Goal: Check status: Check status

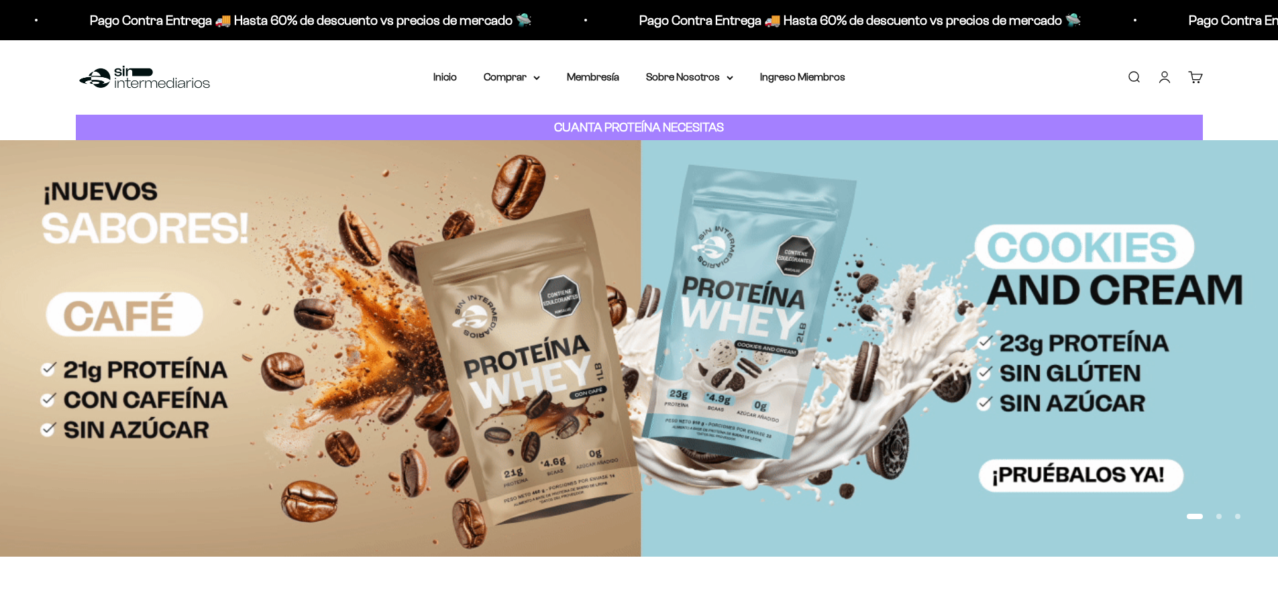
click at [1164, 76] on link "Iniciar sesión" at bounding box center [1164, 77] width 15 height 15
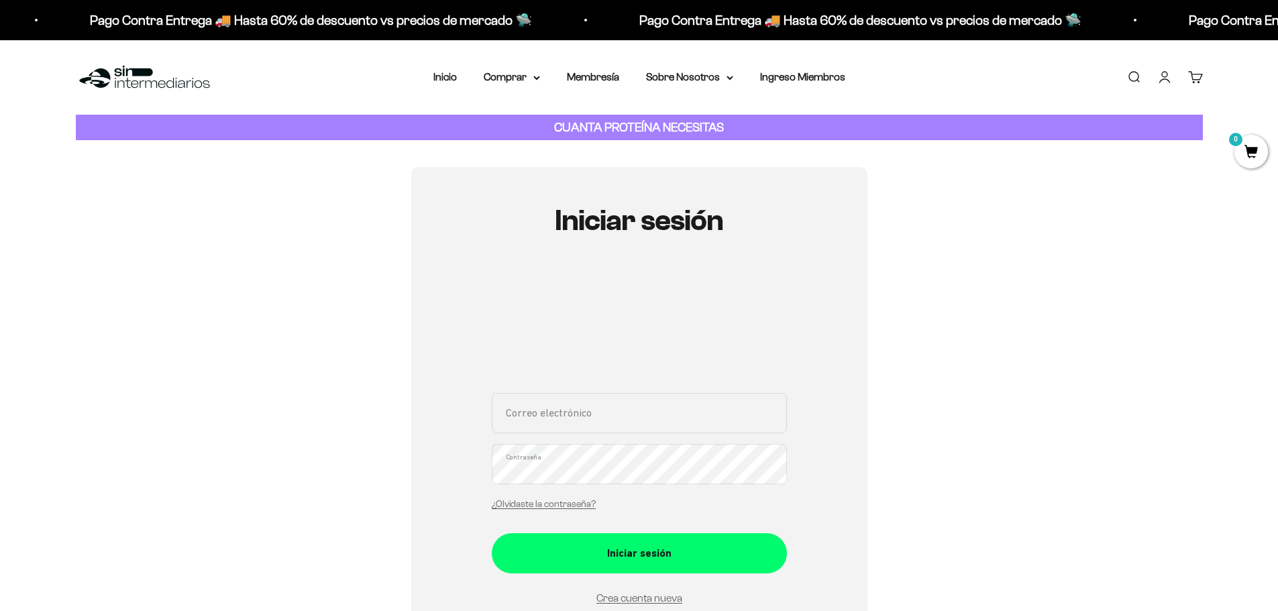
click at [717, 417] on input "Correo electrónico" at bounding box center [639, 413] width 295 height 40
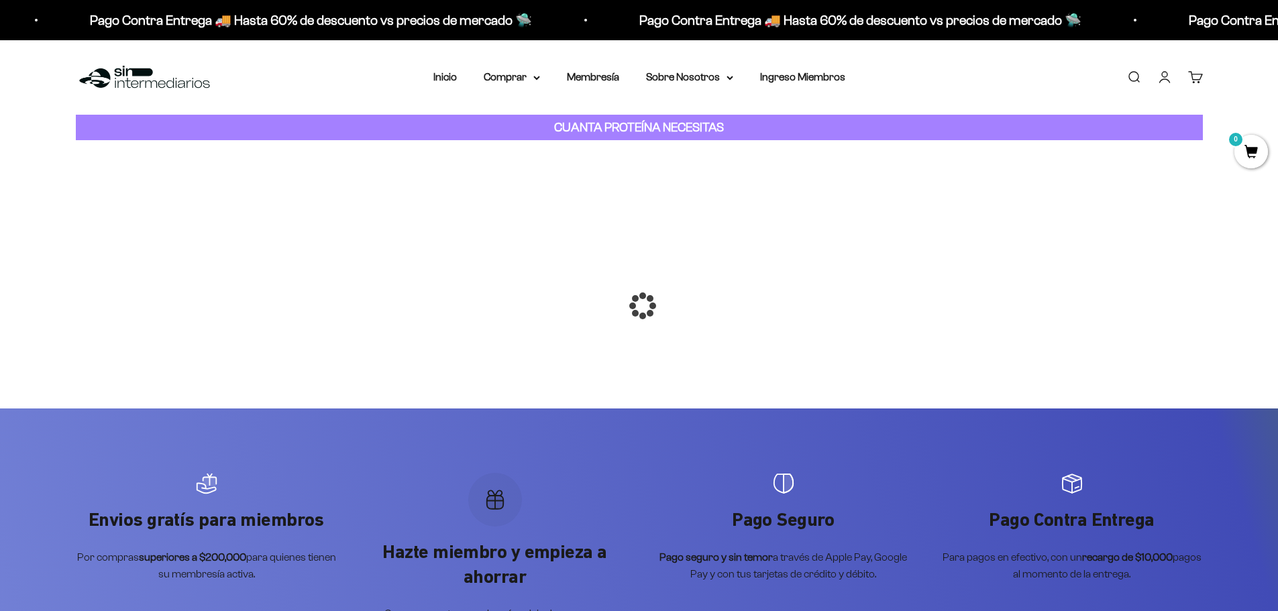
click at [639, 306] on div at bounding box center [639, 306] width 0 height 0
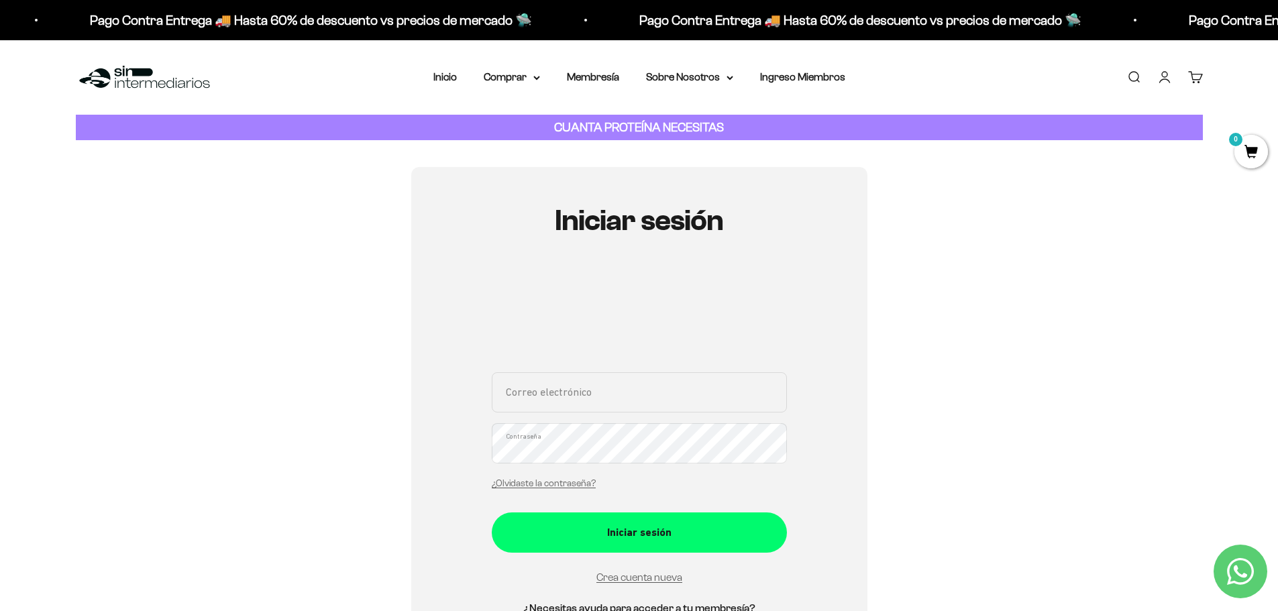
click at [984, 308] on div "Iniciar sesión Correo electrónico Contraseña ¿Olvidaste la contraseña? Iniciar …" at bounding box center [639, 426] width 1127 height 518
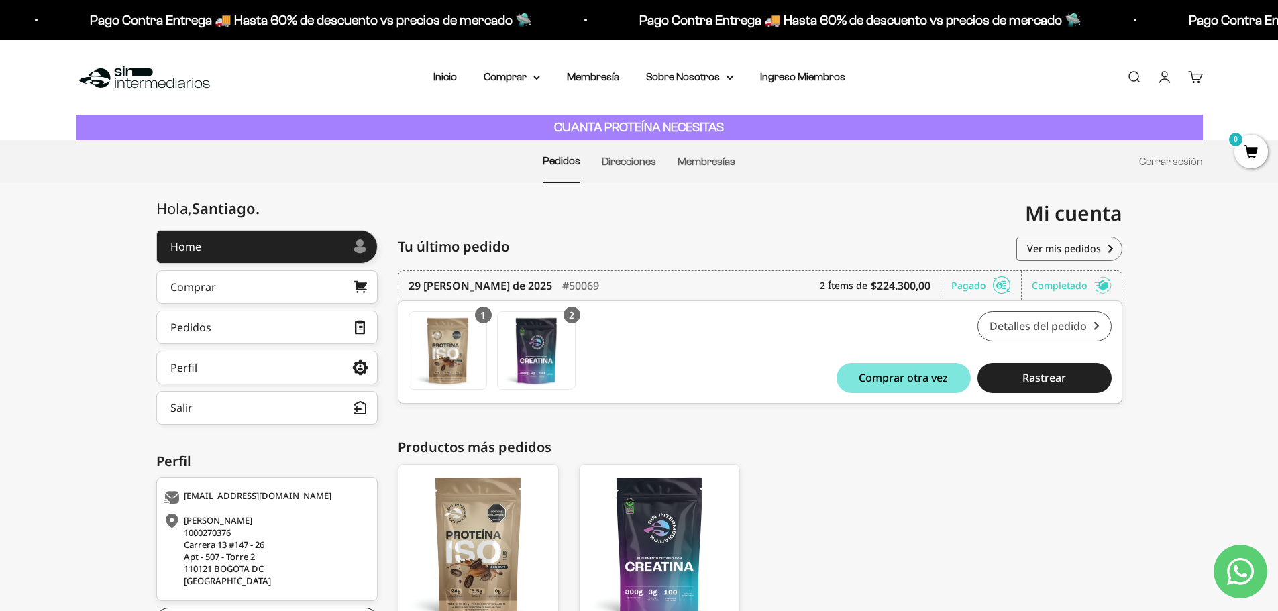
click at [1053, 333] on link "Detalles del pedido" at bounding box center [1045, 326] width 134 height 30
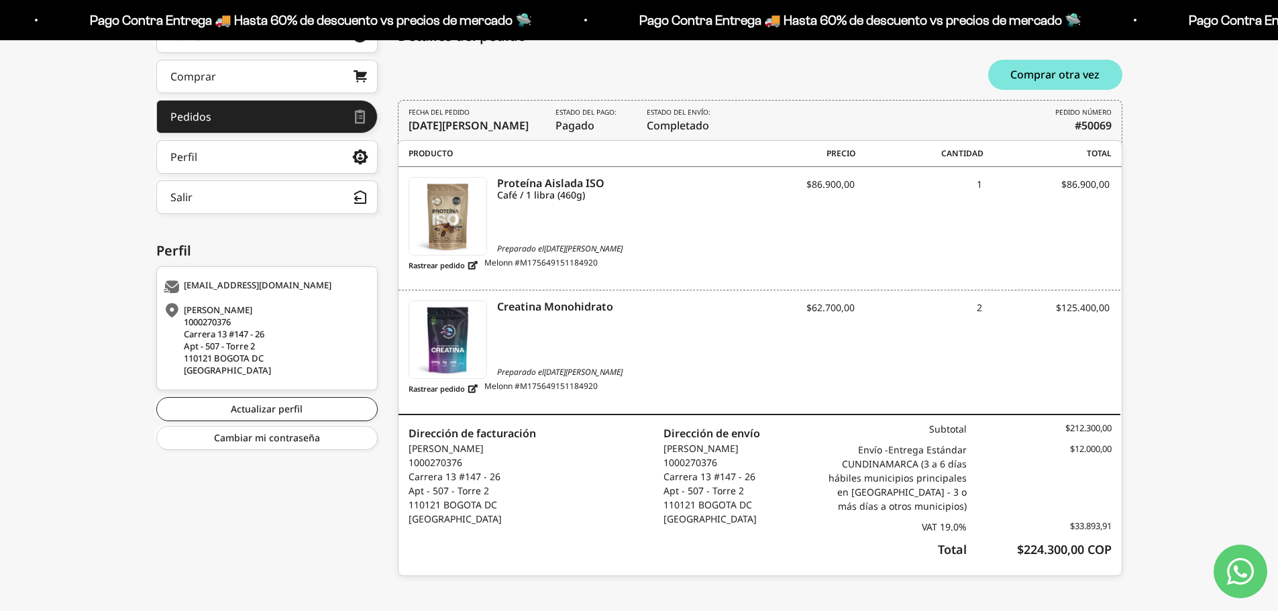
scroll to position [219, 0]
